Goal: Entertainment & Leisure: Browse casually

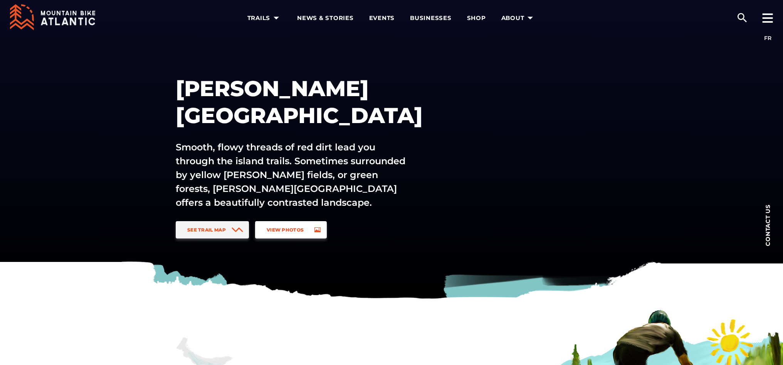
scroll to position [8, 0]
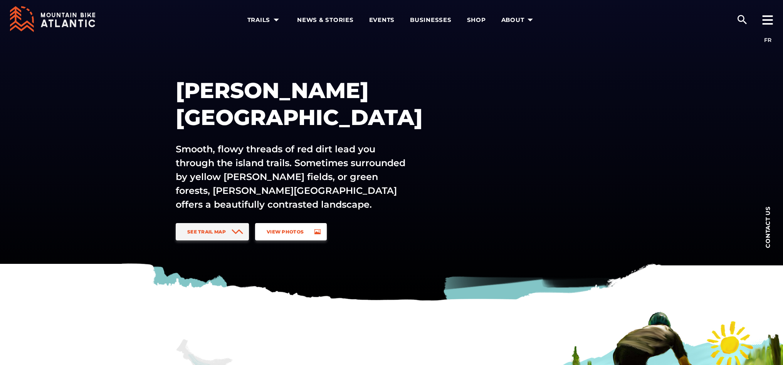
click at [261, 230] on link "View Photos" at bounding box center [291, 231] width 72 height 17
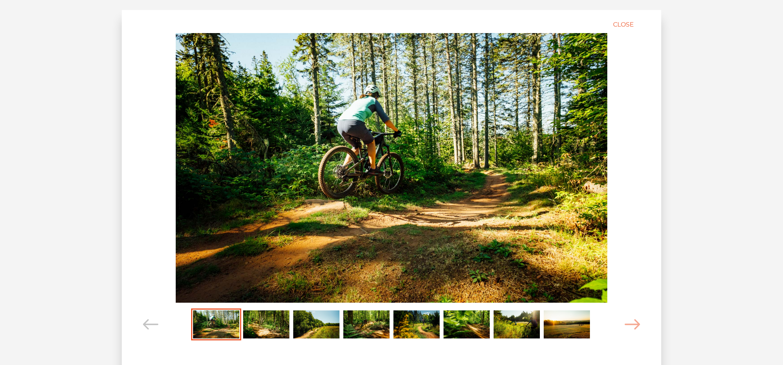
scroll to position [7, 0]
click at [266, 327] on img "Carousel Page 2" at bounding box center [266, 325] width 46 height 28
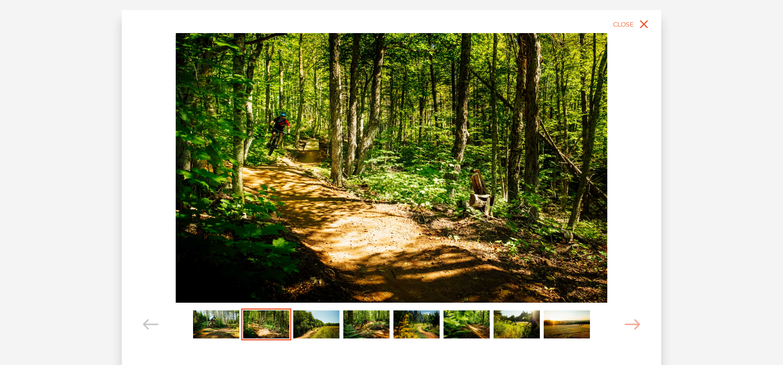
click at [319, 326] on img "Carousel Page 3" at bounding box center [316, 325] width 46 height 28
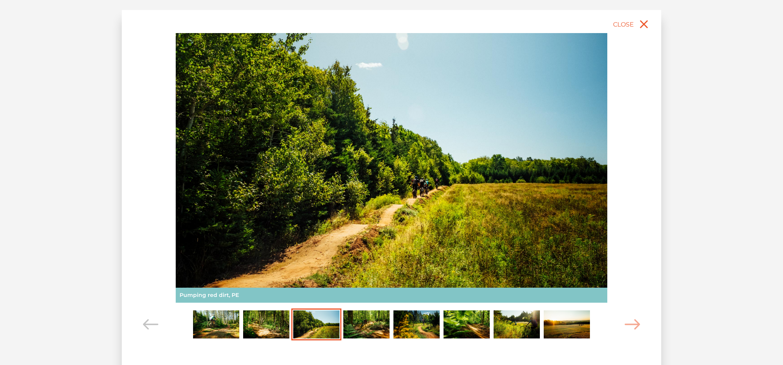
click at [370, 325] on img "Carousel Page 4" at bounding box center [366, 325] width 46 height 28
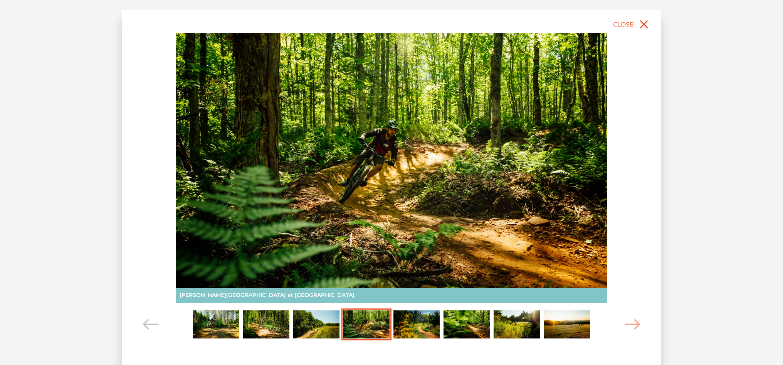
click at [414, 325] on img "Carousel Page 5" at bounding box center [416, 325] width 46 height 28
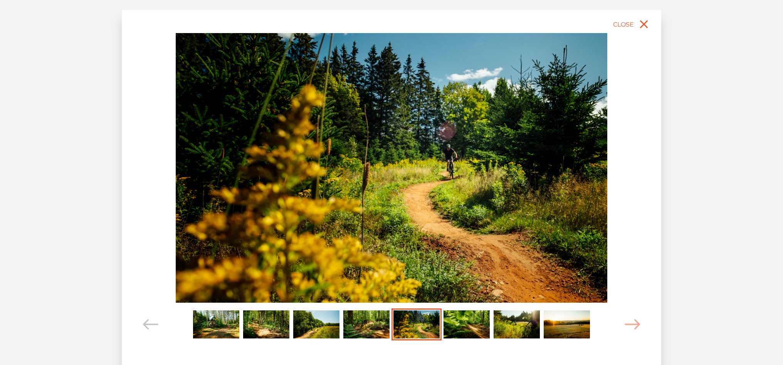
click at [472, 324] on img "Carousel Page 6" at bounding box center [466, 325] width 46 height 28
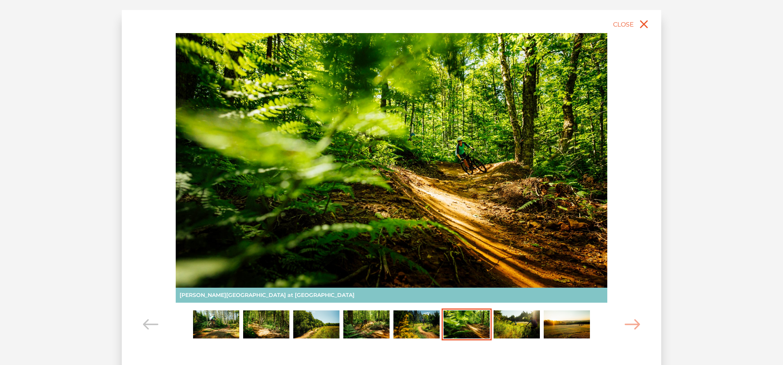
click at [498, 324] on img "Carousel Page 7" at bounding box center [516, 325] width 46 height 28
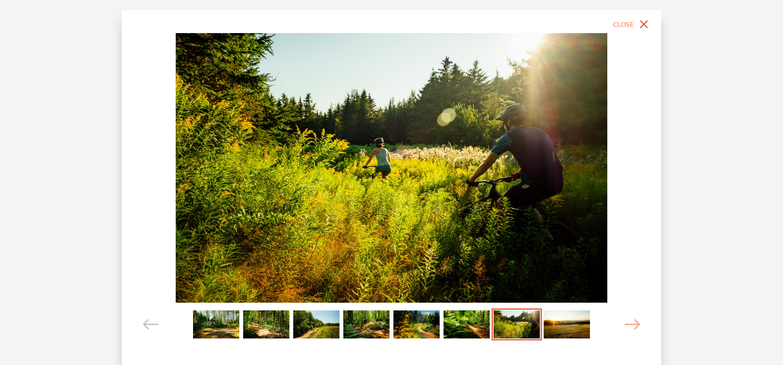
click at [565, 326] on img "Carousel Page 8" at bounding box center [566, 325] width 46 height 28
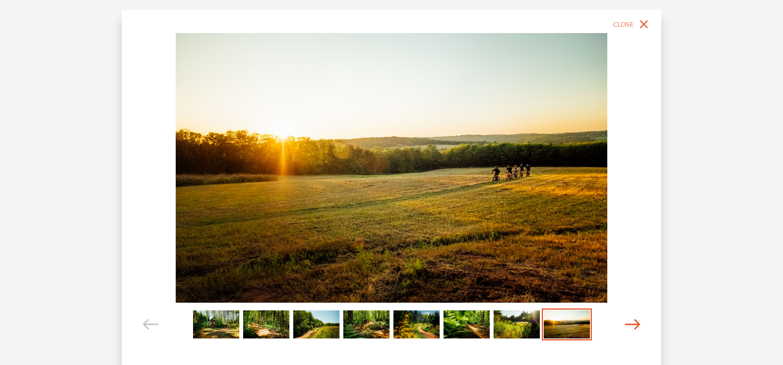
click at [634, 324] on icon "Carousel Navigation" at bounding box center [631, 325] width 15 height 10
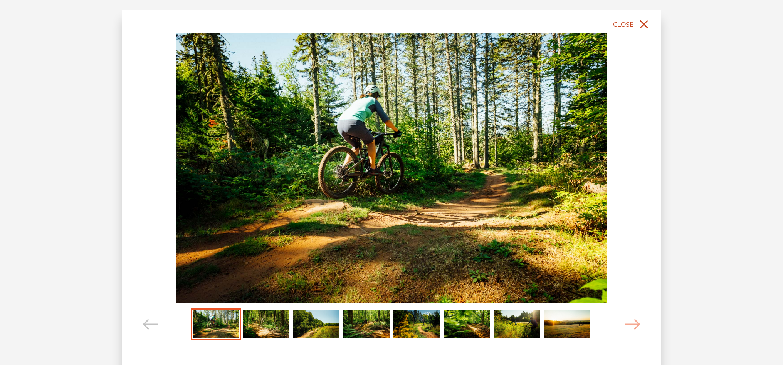
click at [640, 22] on icon "close" at bounding box center [644, 24] width 14 height 14
